Goal: Find specific page/section

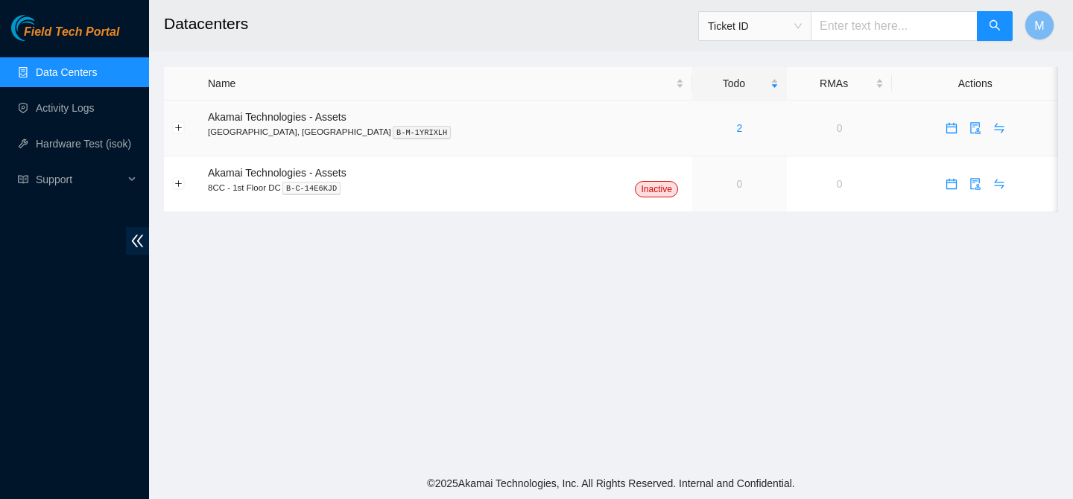
click at [701, 129] on div "2" at bounding box center [740, 128] width 78 height 16
